Goal: Task Accomplishment & Management: Use online tool/utility

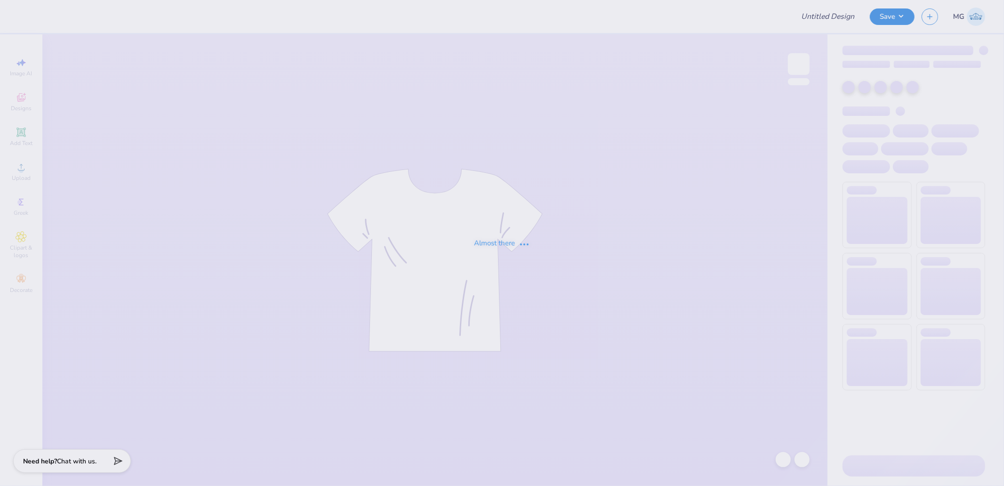
type input "[PERSON_NAME] : [PERSON_NAME][GEOGRAPHIC_DATA]"
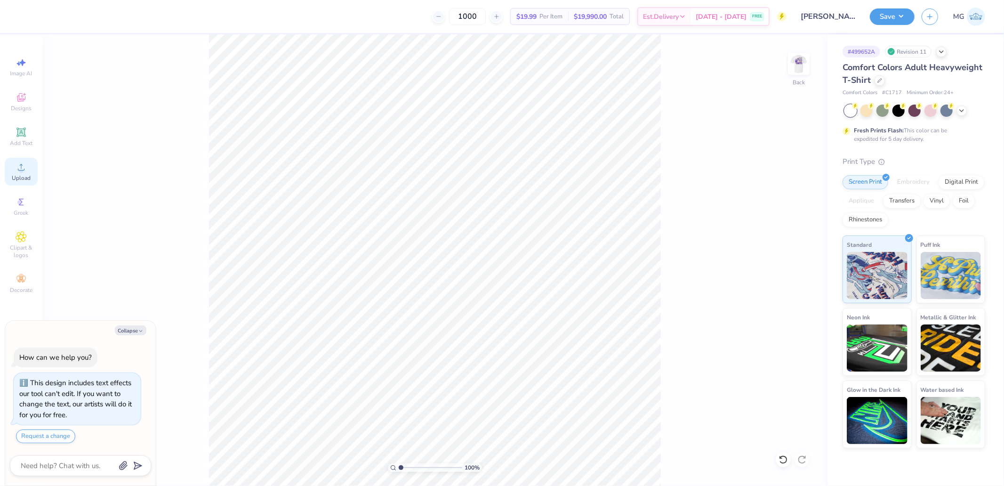
click at [18, 169] on icon at bounding box center [21, 167] width 7 height 7
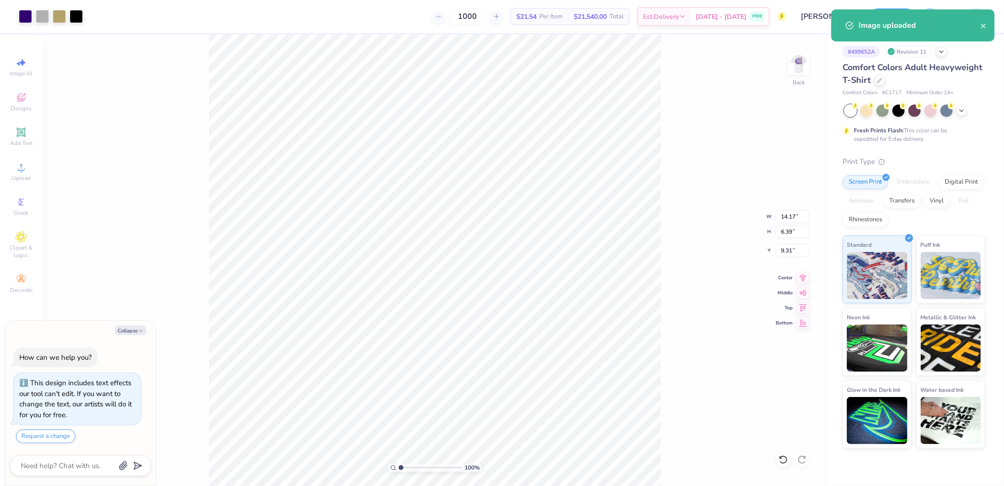
click at [790, 209] on div "100 % Back W 14.17 14.17 " H 6.39 6.39 " Y 9.31 9.31 " Center [GEOGRAPHIC_DATA]" at bounding box center [434, 259] width 785 height 451
click at [790, 216] on div "100 % Back W 14.17 H 6.39 Y 9.31 Center Middle Top Bottom" at bounding box center [434, 259] width 785 height 451
type textarea "x"
click at [794, 217] on input "14.17" at bounding box center [793, 216] width 34 height 13
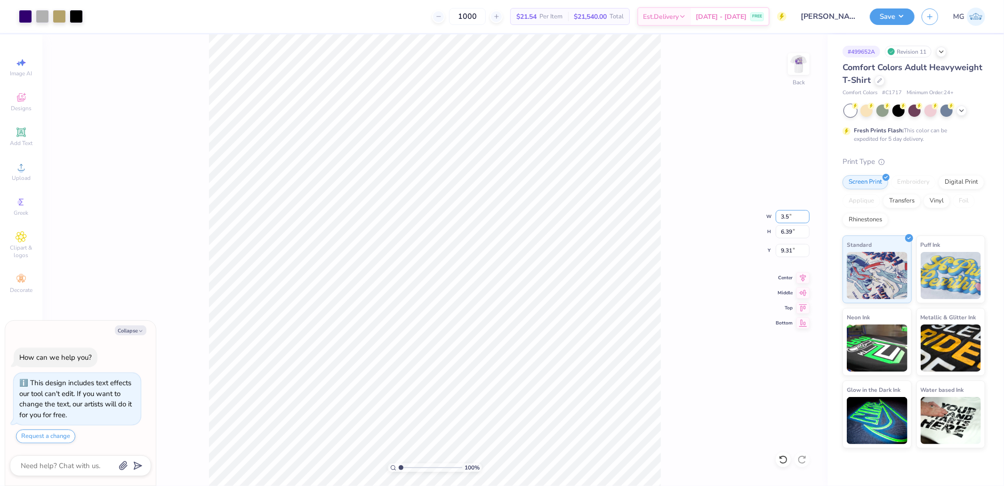
type input "3.5"
type textarea "x"
type input "3.50"
type input "1.58"
type input "11.71"
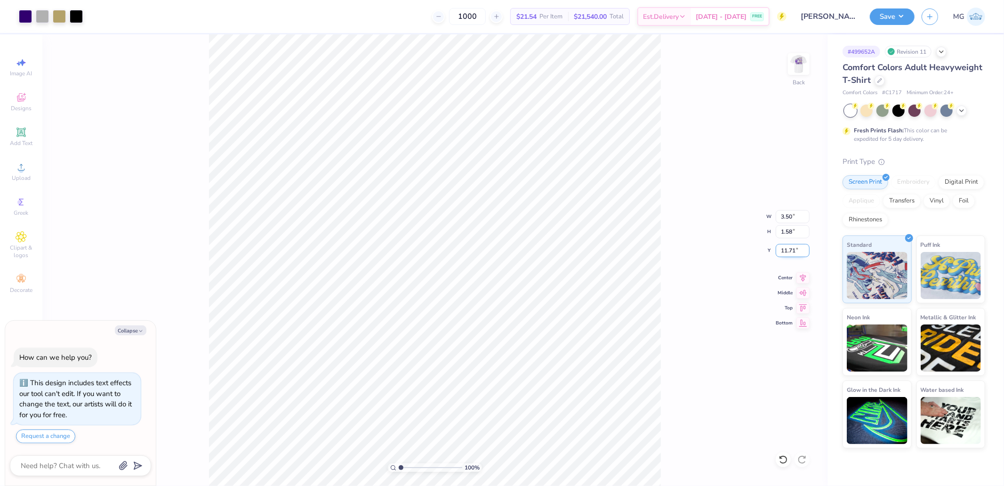
type textarea "x"
click at [786, 253] on input "2.73" at bounding box center [793, 250] width 34 height 13
type input "3"
type textarea "x"
type input "3.00"
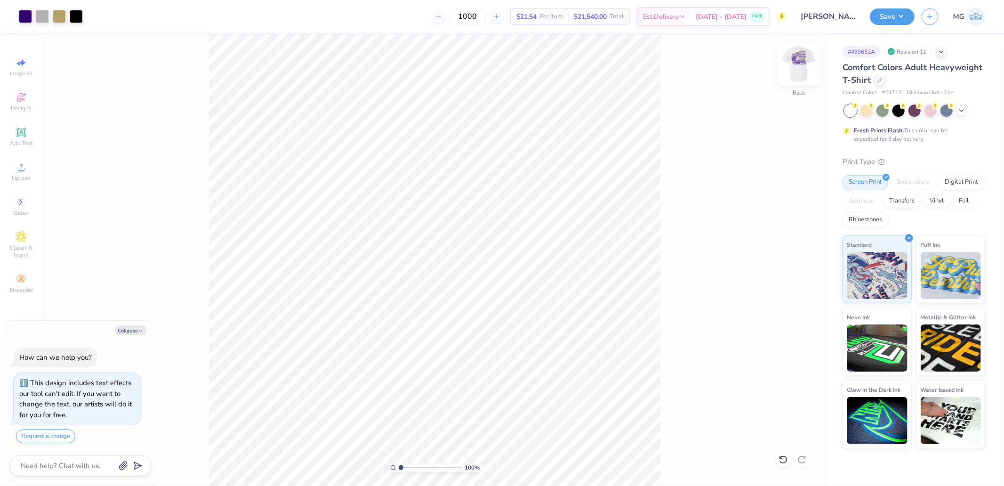
click at [802, 64] on img at bounding box center [799, 64] width 38 height 38
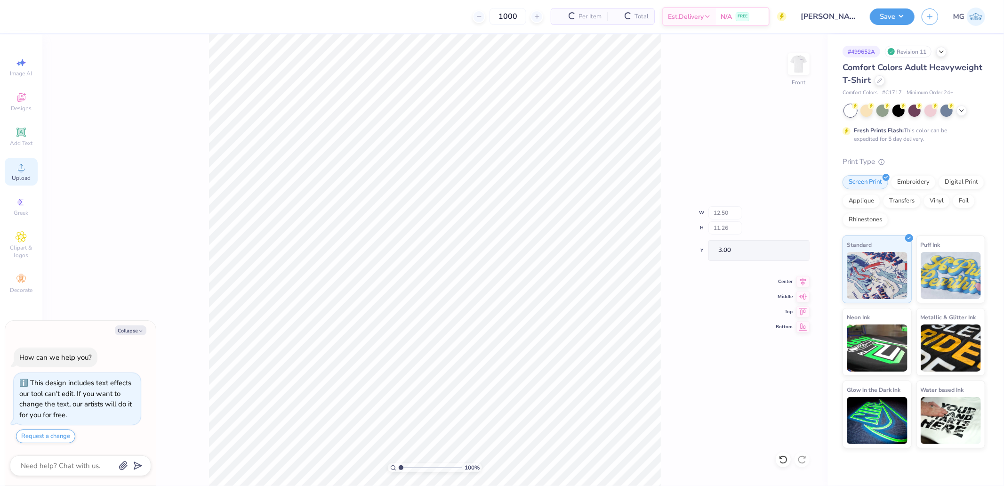
click at [16, 175] on span "Upload" at bounding box center [21, 178] width 19 height 8
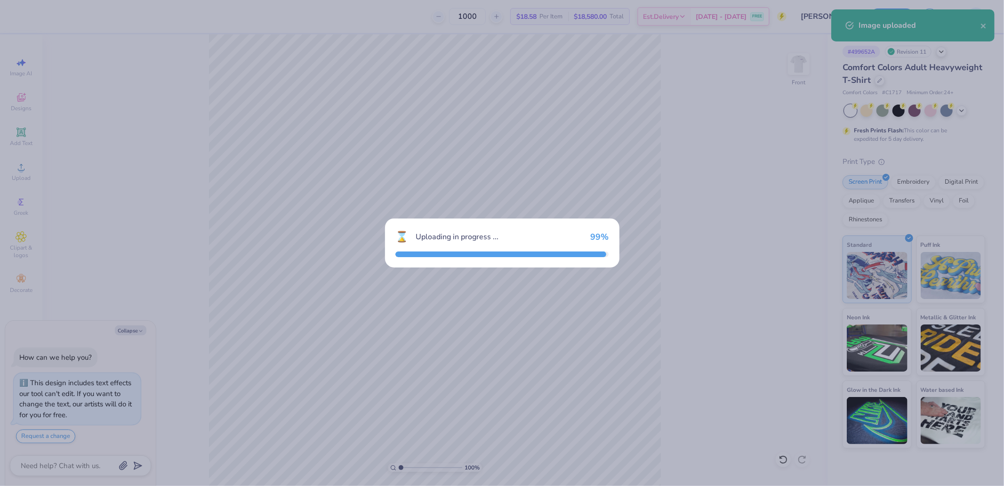
type textarea "x"
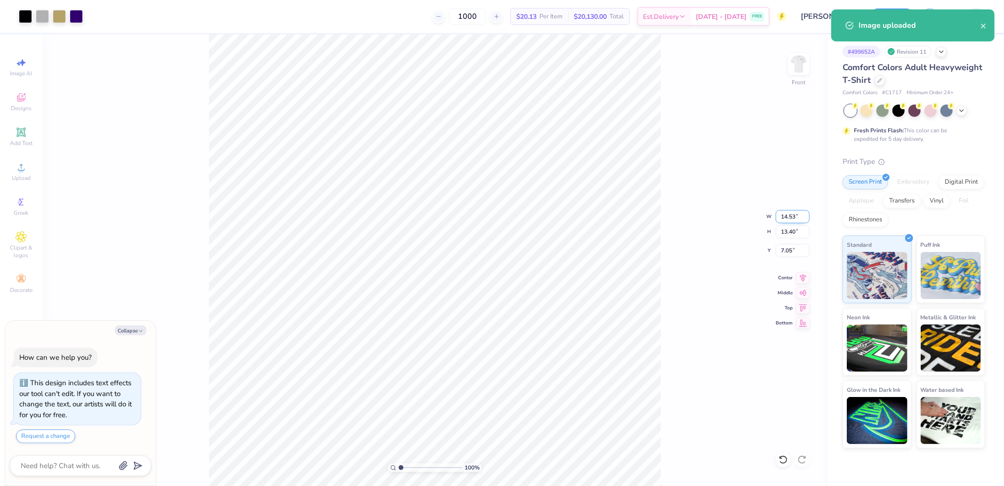
click at [796, 218] on input "14.53" at bounding box center [793, 216] width 34 height 13
type input "12.5"
click at [786, 247] on input "7.05" at bounding box center [793, 250] width 34 height 13
type textarea "x"
type input "12.50"
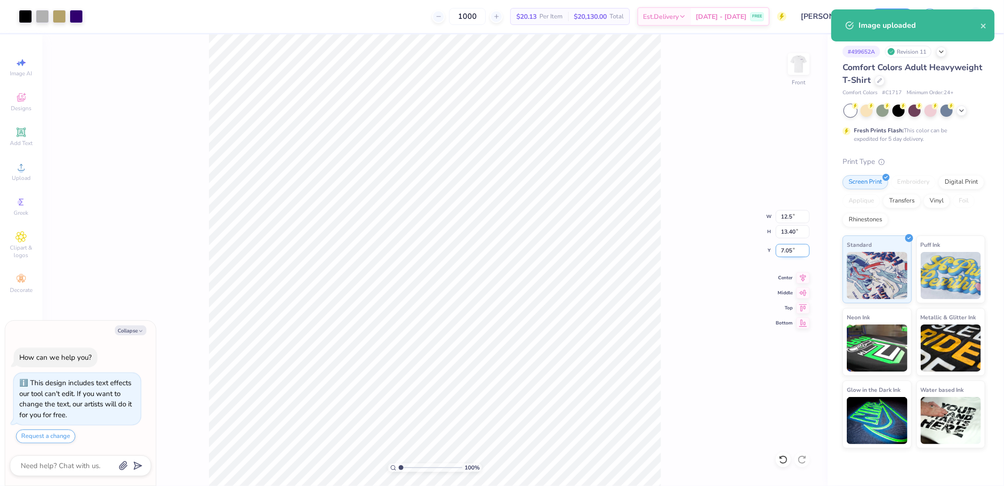
type input "11.53"
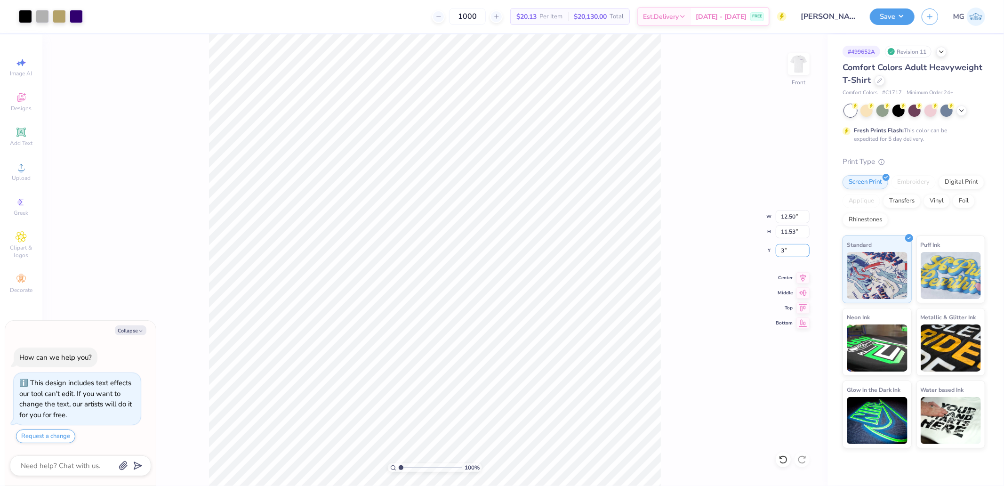
type input "3"
type textarea "x"
type input "3.00"
click at [879, 22] on button "Save" at bounding box center [892, 15] width 45 height 16
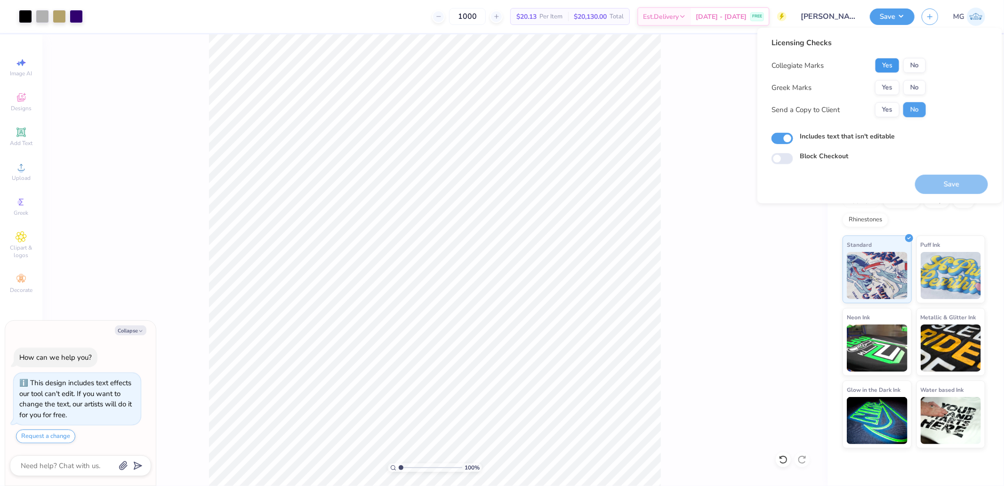
click at [885, 66] on button "Yes" at bounding box center [887, 65] width 24 height 15
click at [884, 87] on button "Yes" at bounding box center [887, 87] width 24 height 15
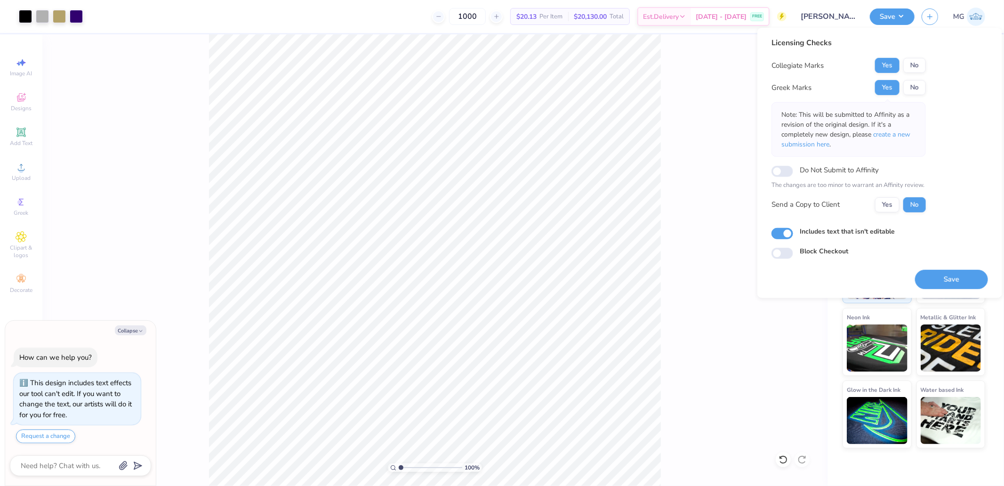
click at [736, 195] on div "100 % Front" at bounding box center [434, 259] width 785 height 451
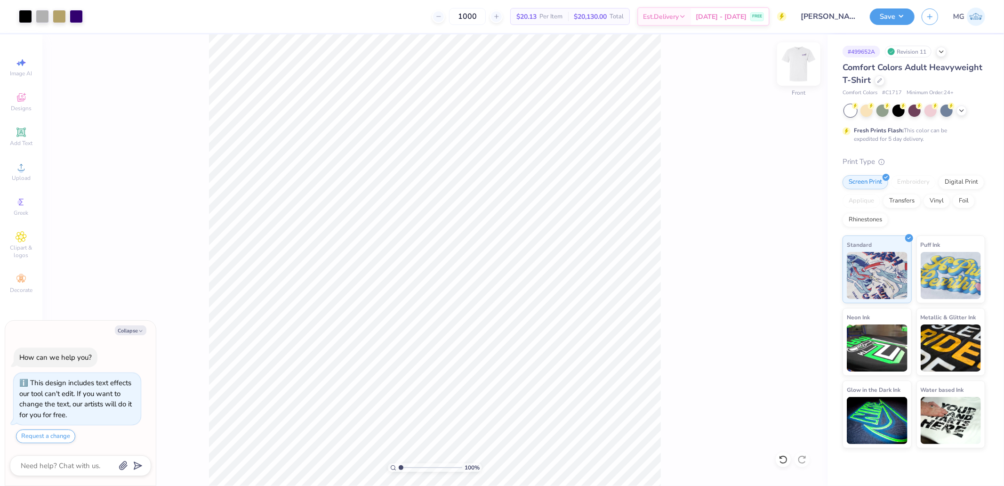
click at [796, 64] on img at bounding box center [799, 64] width 38 height 38
click at [800, 52] on div "100 % Back" at bounding box center [434, 259] width 785 height 451
click at [799, 63] on img at bounding box center [799, 64] width 38 height 38
click at [901, 24] on div "Save" at bounding box center [892, 16] width 45 height 16
click at [898, 19] on button "Save" at bounding box center [892, 15] width 45 height 16
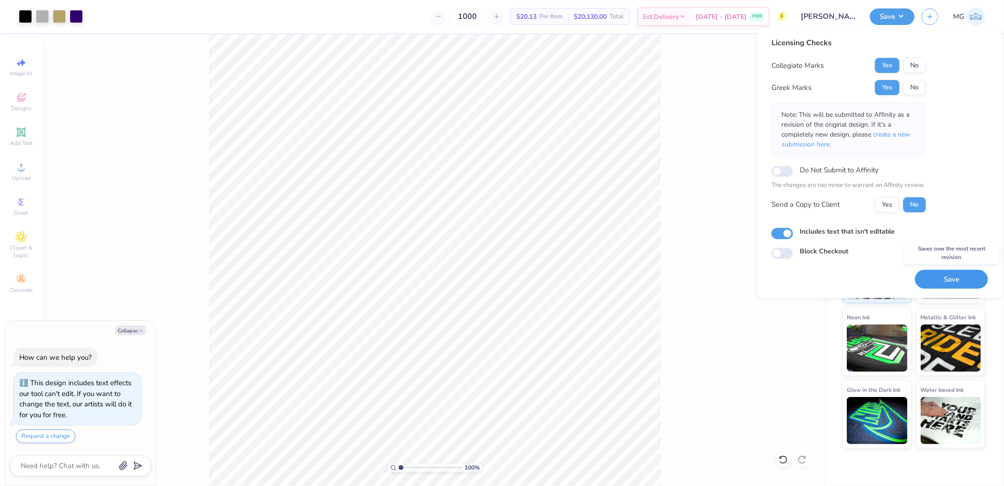
click at [947, 275] on button "Save" at bounding box center [951, 278] width 73 height 19
type textarea "x"
